Goal: Browse casually: Explore the website without a specific task or goal

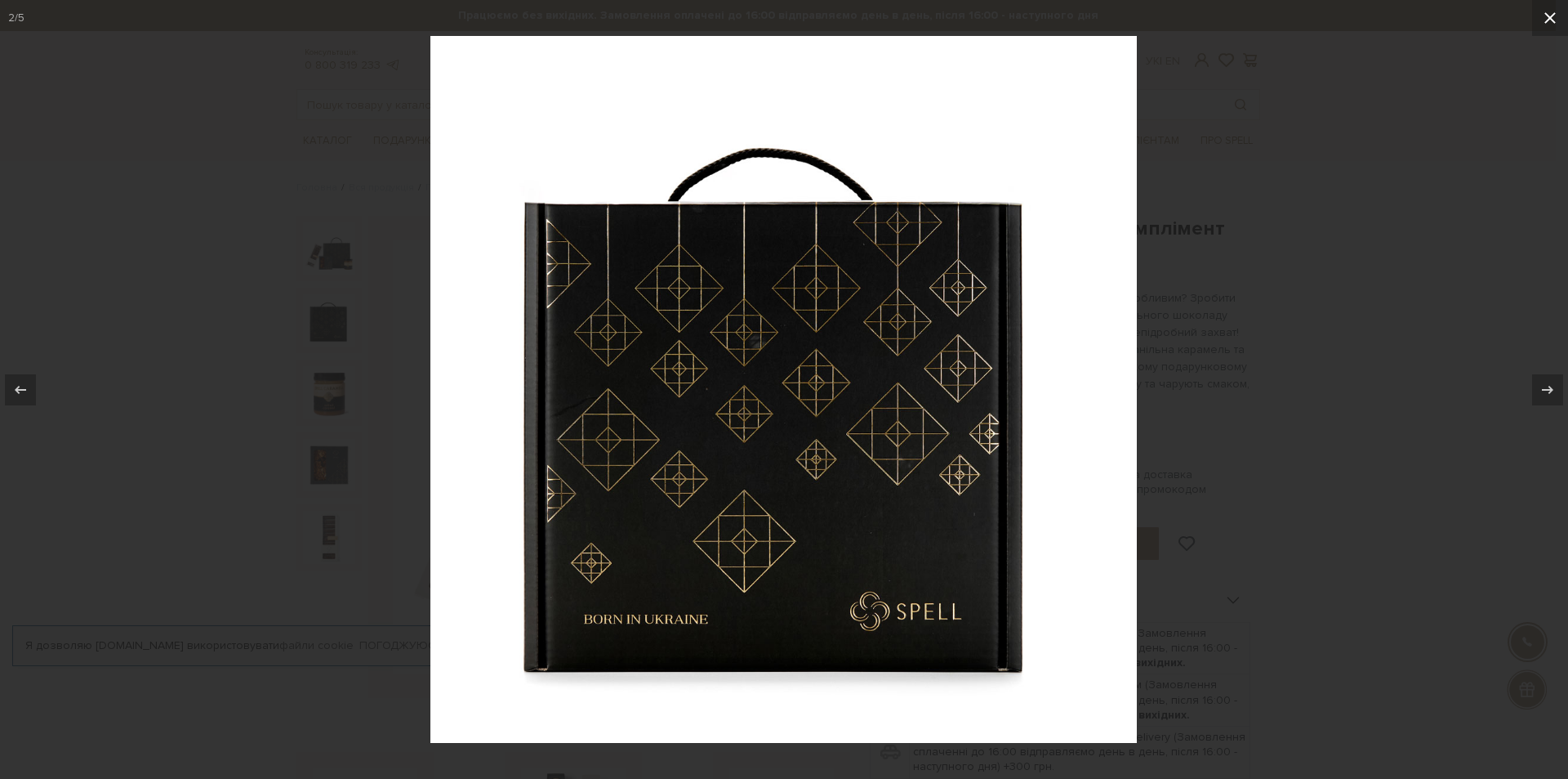
click at [1550, 14] on icon at bounding box center [1550, 18] width 20 height 20
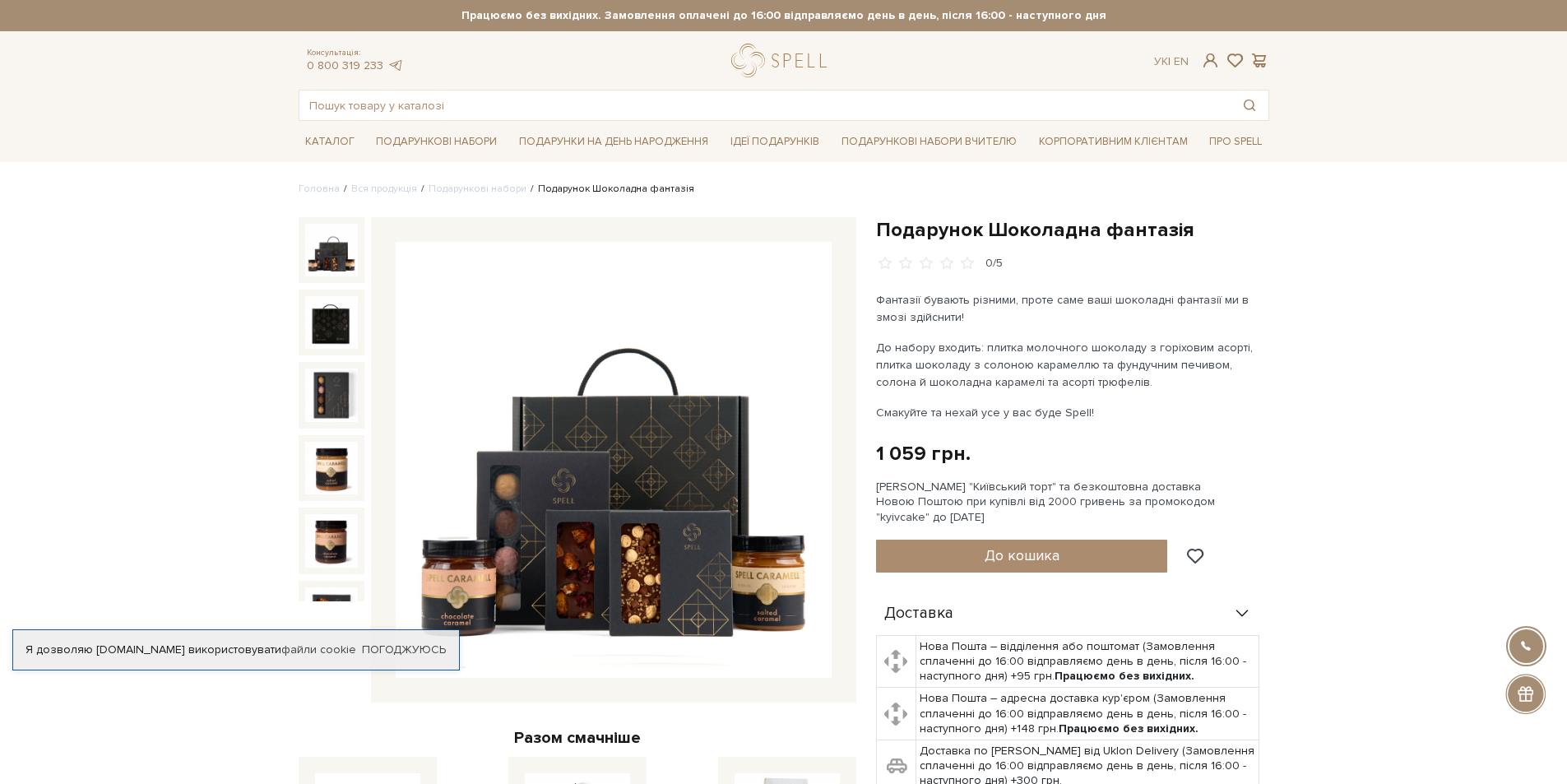
click at [636, 346] on img at bounding box center [613, 459] width 436 height 435
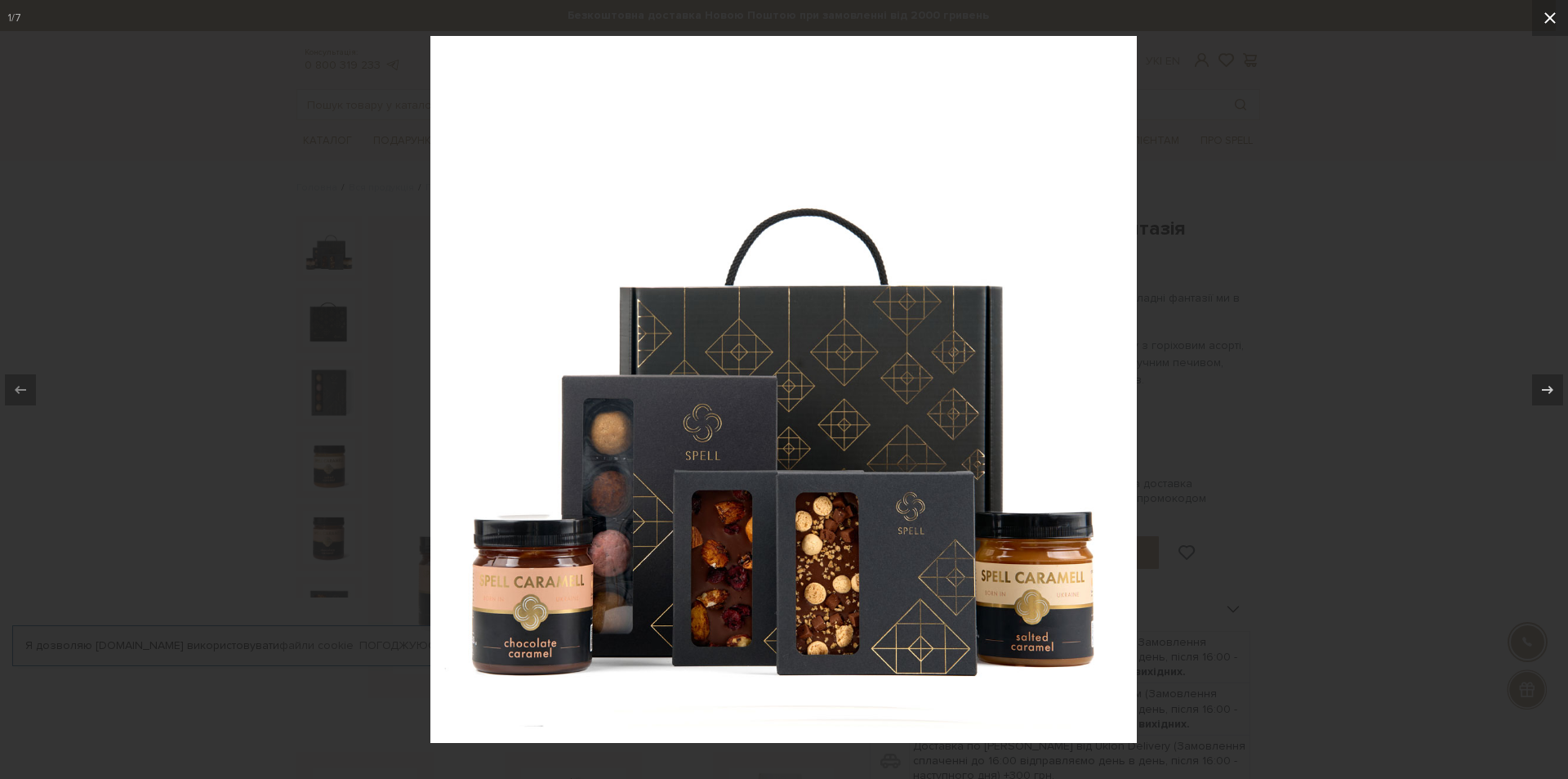
click at [1544, 20] on icon at bounding box center [1550, 18] width 20 height 20
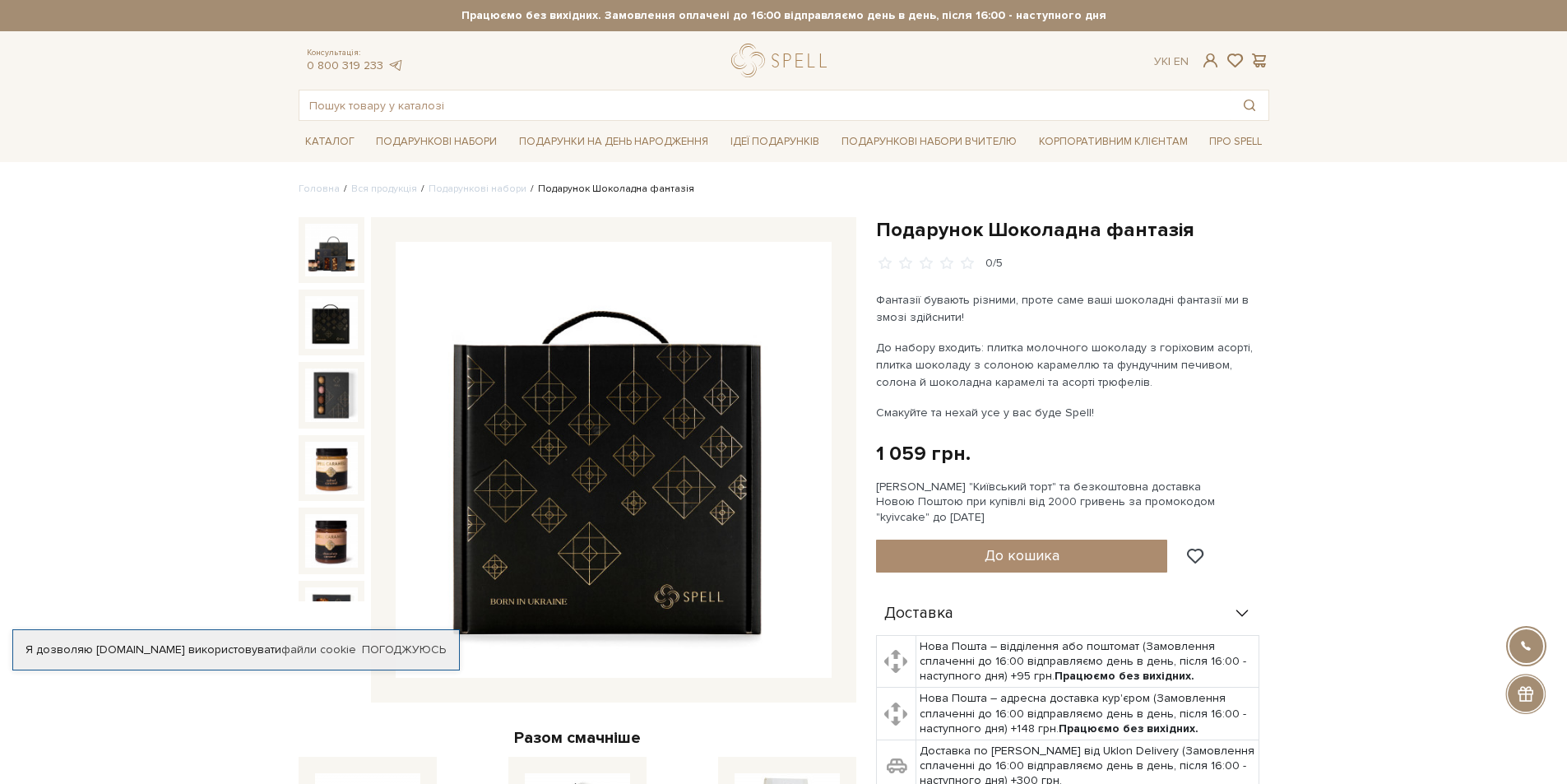
click at [321, 320] on img at bounding box center [331, 322] width 53 height 53
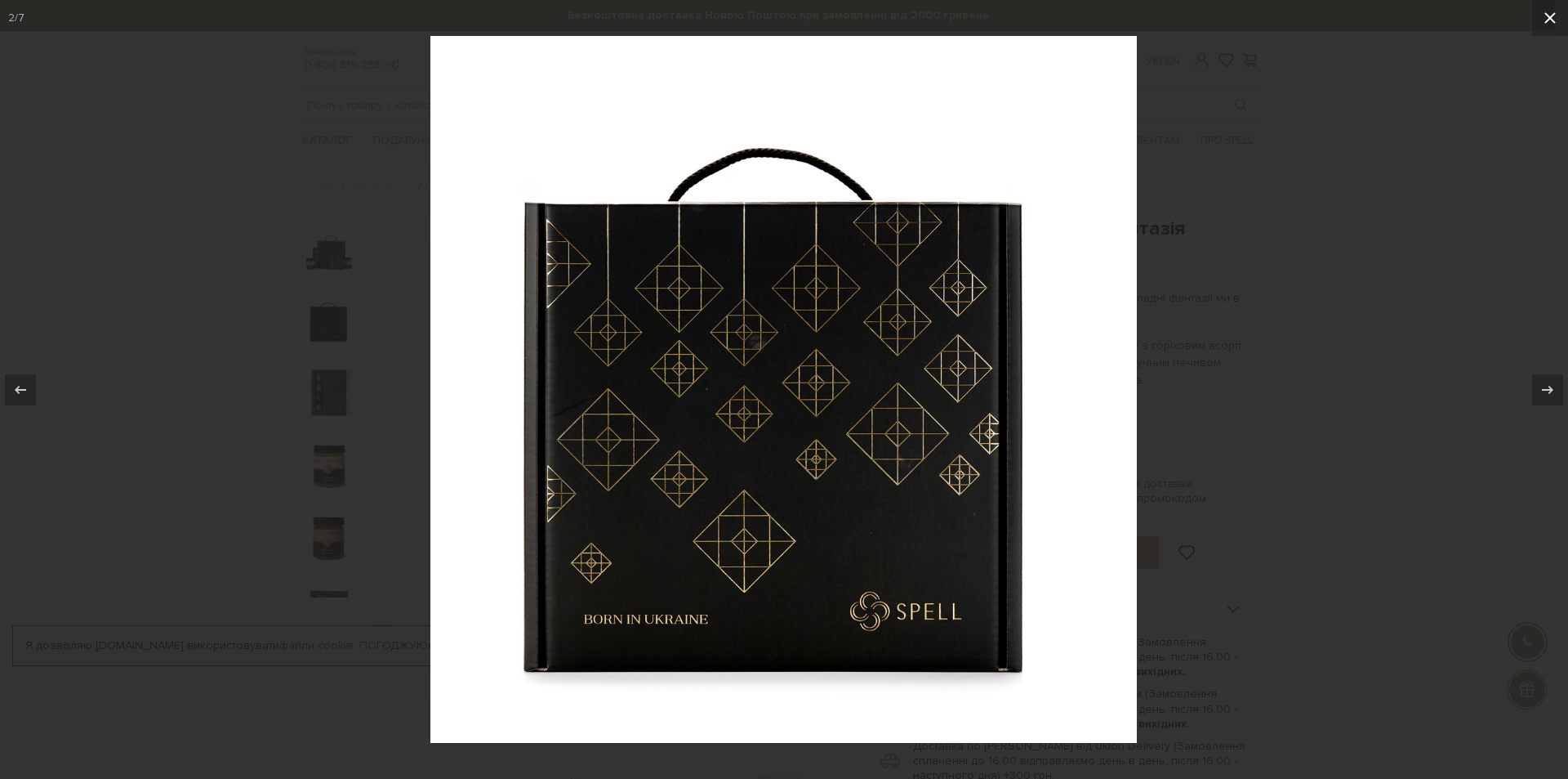
click at [1555, 13] on icon at bounding box center [1550, 18] width 20 height 20
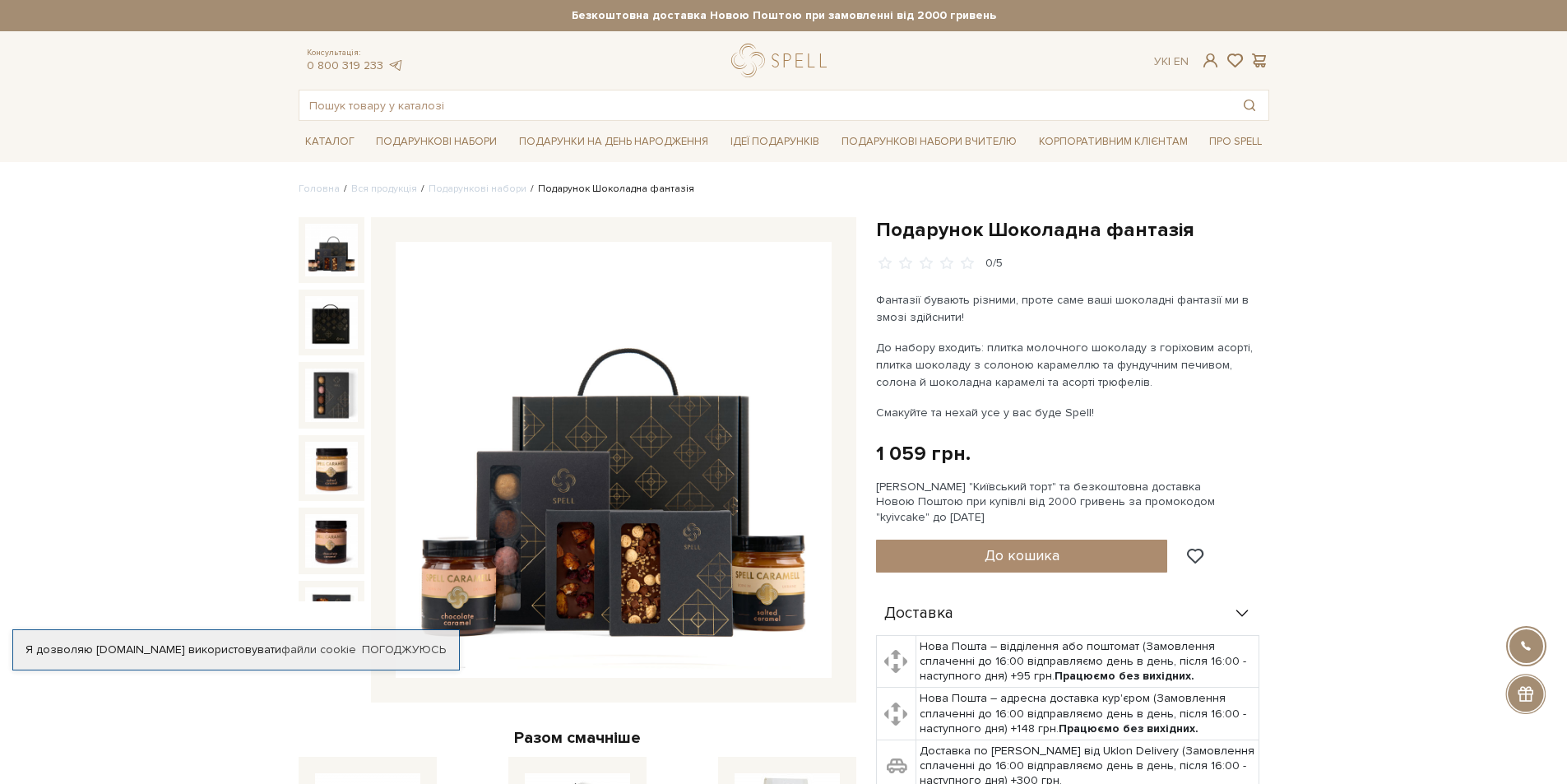
click at [323, 240] on img at bounding box center [331, 249] width 53 height 53
